Goal: Find contact information: Find contact information

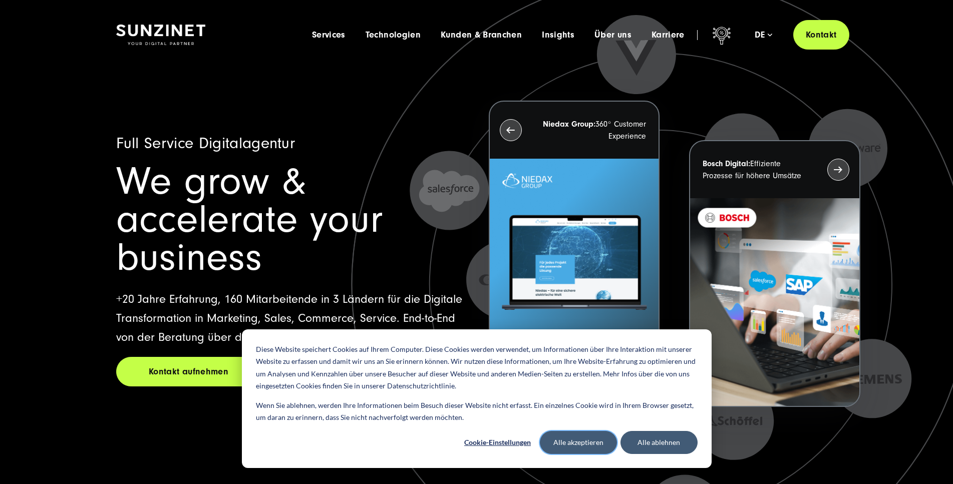
click at [581, 443] on button "Alle akzeptieren" at bounding box center [578, 442] width 77 height 23
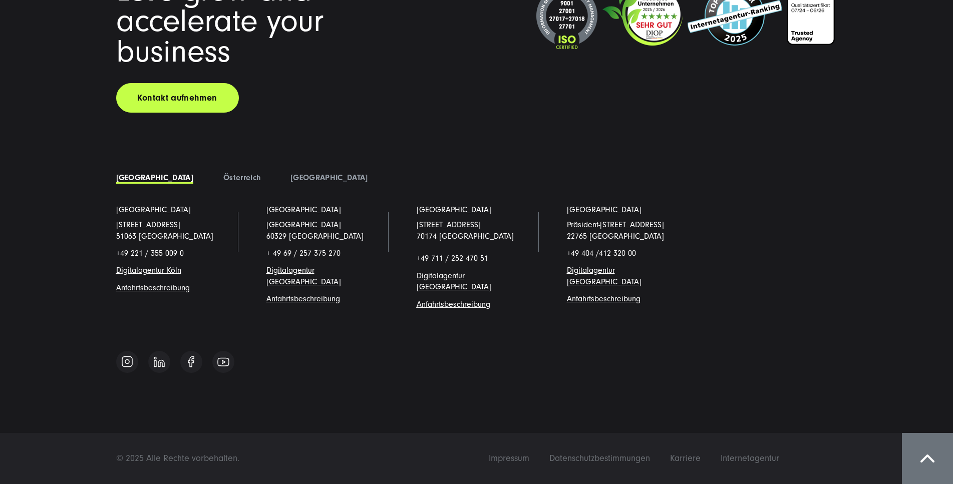
scroll to position [8898, 0]
click at [539, 459] on li "Impressum" at bounding box center [509, 458] width 61 height 9
click at [529, 459] on span "Impressum" at bounding box center [509, 458] width 41 height 11
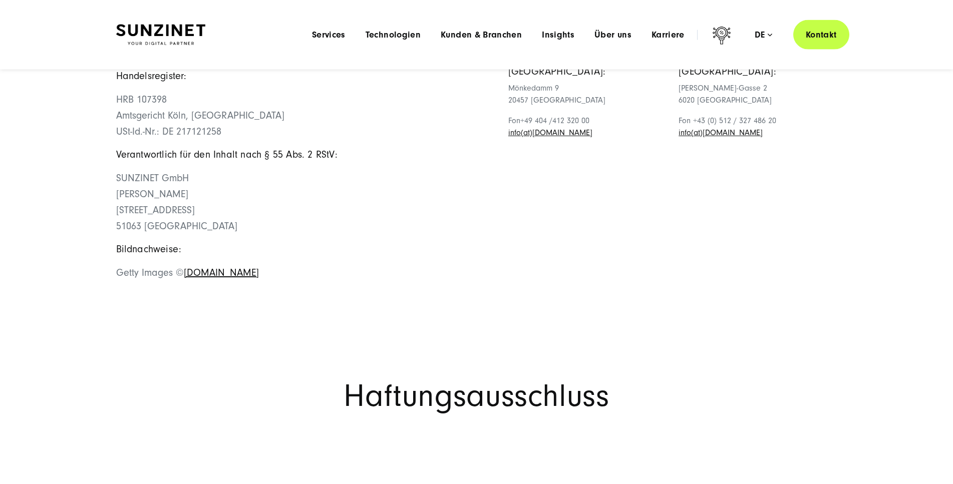
scroll to position [255, 0]
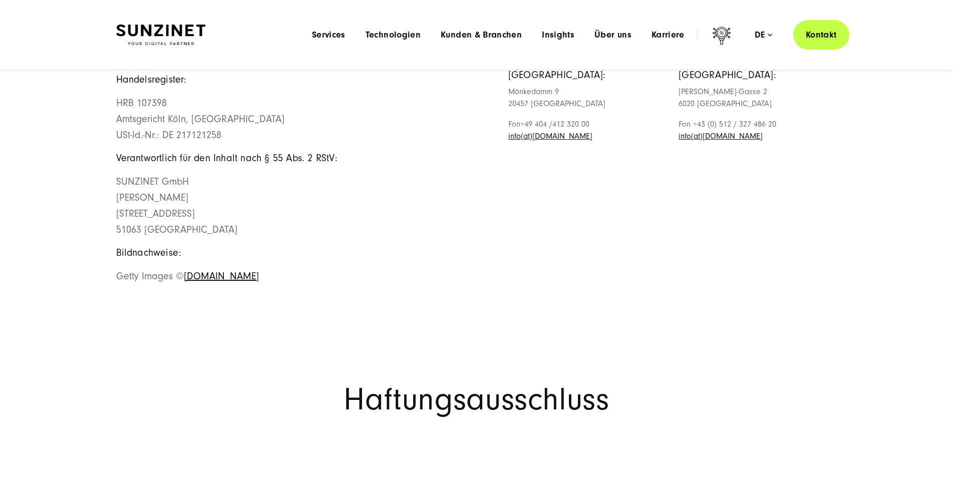
drag, startPoint x: 216, startPoint y: 137, endPoint x: 110, endPoint y: 145, distance: 107.0
click at [110, 145] on div "Impressum SUNZINET GmbH Schanzenstraße 23 51063 Köln Fon: +49 (0) 221 / 355 009…" at bounding box center [476, 82] width 761 height 425
copy span "Georges D.M. Wolff"
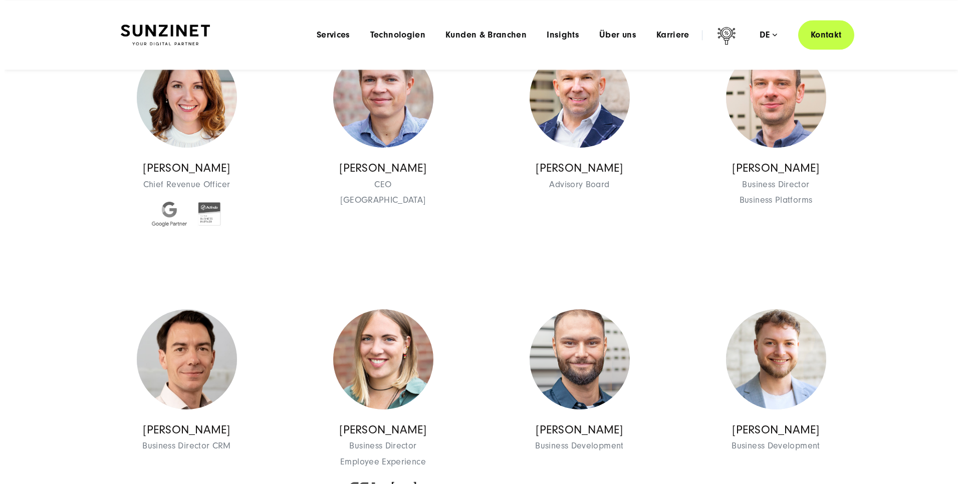
scroll to position [511, 0]
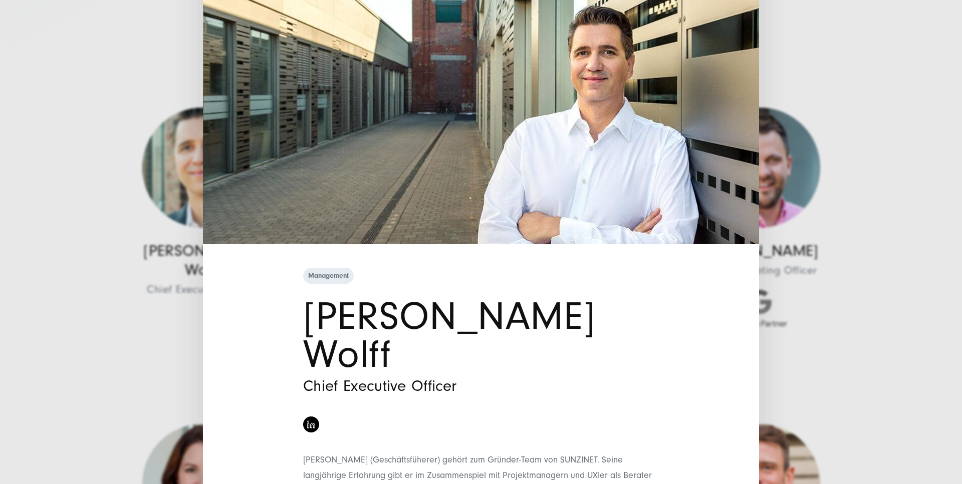
scroll to position [140, 0]
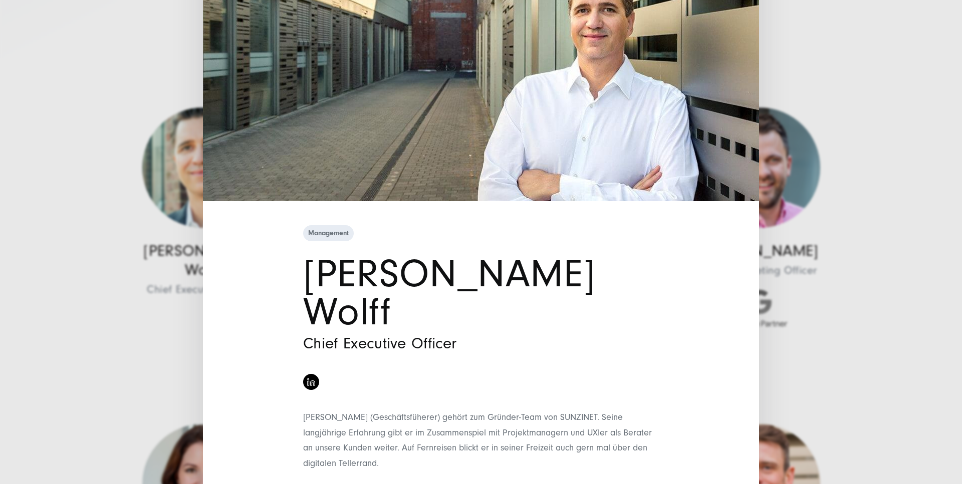
drag, startPoint x: 771, startPoint y: 36, endPoint x: 711, endPoint y: 37, distance: 59.6
click at [770, 35] on div "Management [PERSON_NAME] Wolff Chief Executive Officer" at bounding box center [481, 242] width 962 height 484
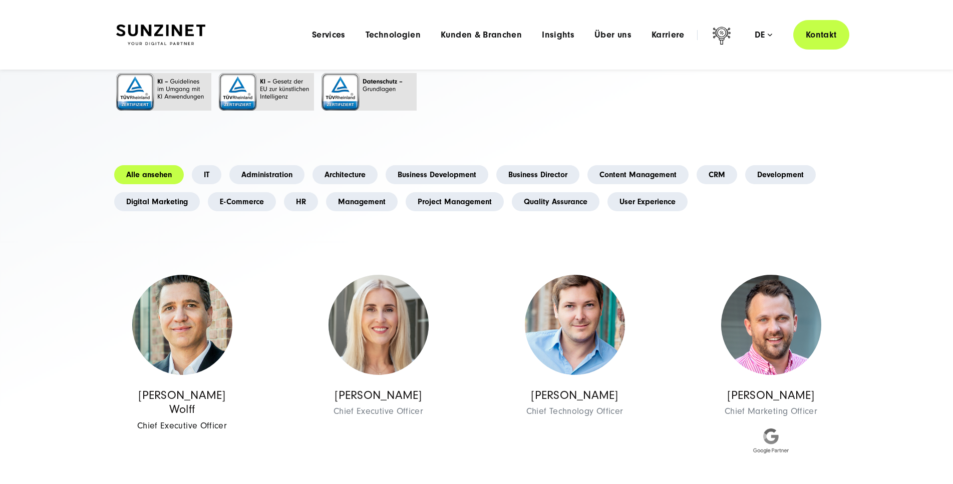
scroll to position [0, 0]
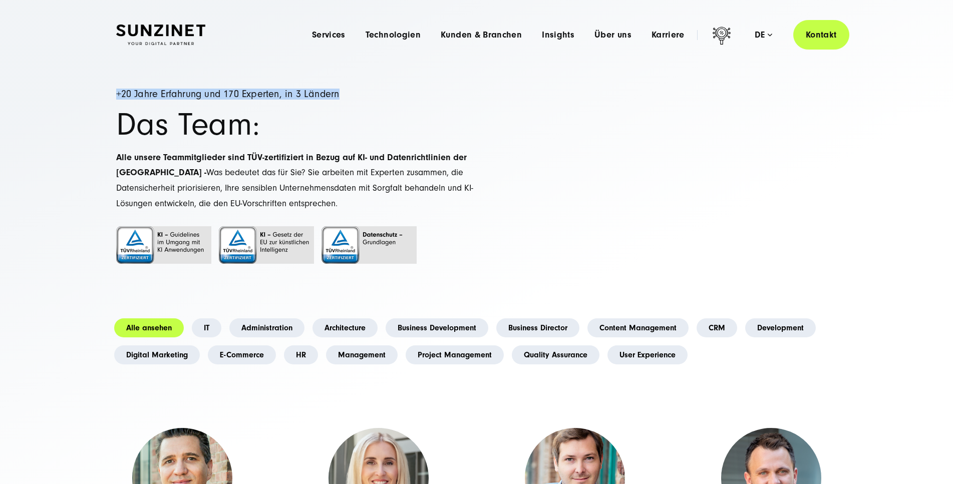
drag, startPoint x: 392, startPoint y: 150, endPoint x: 88, endPoint y: 142, distance: 304.1
drag, startPoint x: 348, startPoint y: 181, endPoint x: 356, endPoint y: 180, distance: 8.0
click at [352, 140] on h1 "Das Team:" at bounding box center [296, 125] width 361 height 31
